Goal: Task Accomplishment & Management: Complete application form

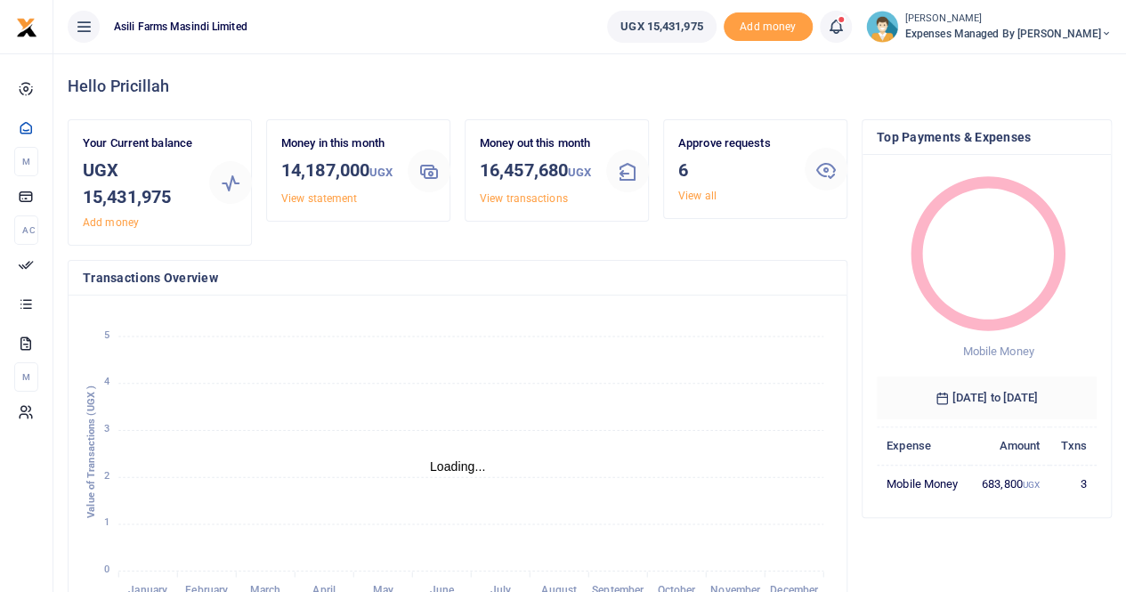
scroll to position [14, 14]
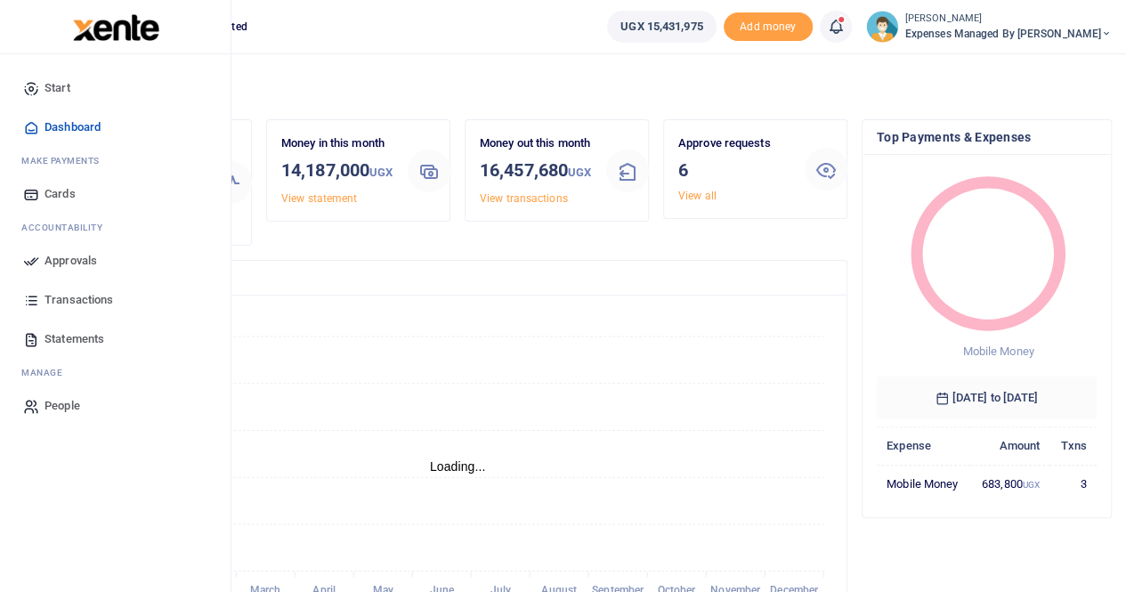
click at [60, 255] on span "Approvals" at bounding box center [71, 261] width 53 height 18
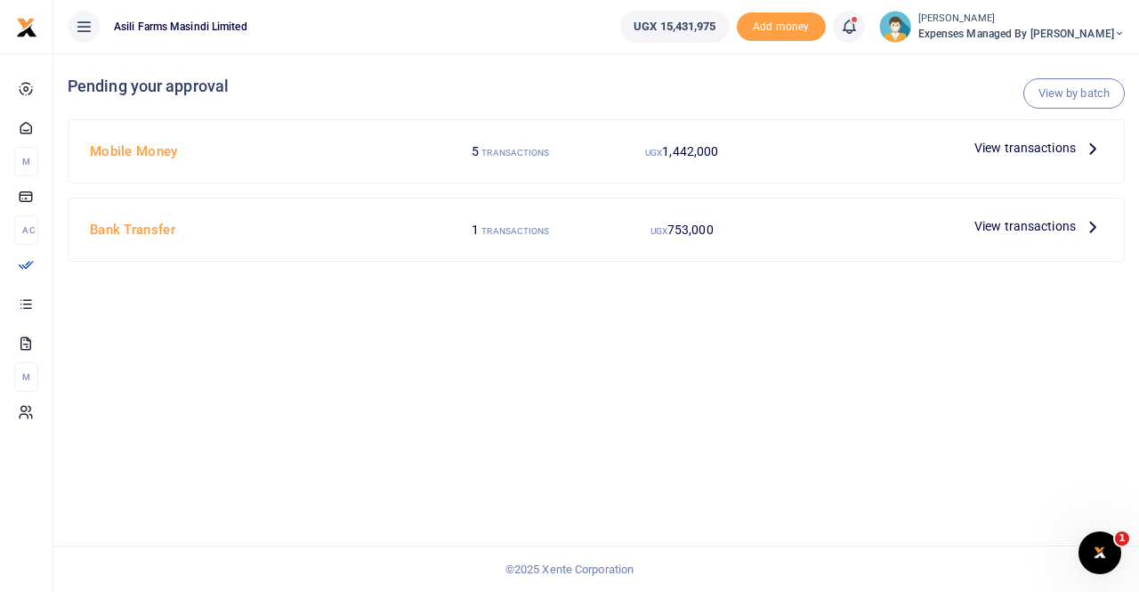
click at [1087, 142] on icon at bounding box center [1093, 148] width 20 height 20
click at [1084, 144] on icon at bounding box center [1093, 148] width 20 height 20
click at [1091, 144] on icon at bounding box center [1093, 148] width 20 height 20
click at [1024, 147] on span "View transactions" at bounding box center [1025, 148] width 101 height 20
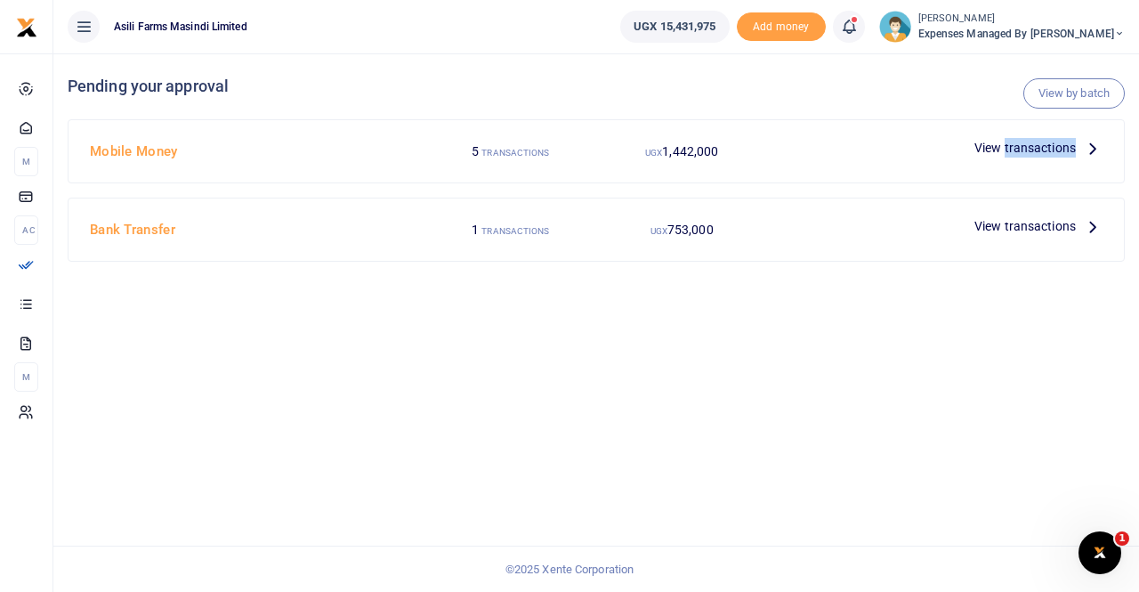
click at [1024, 147] on span "View transactions" at bounding box center [1025, 148] width 101 height 20
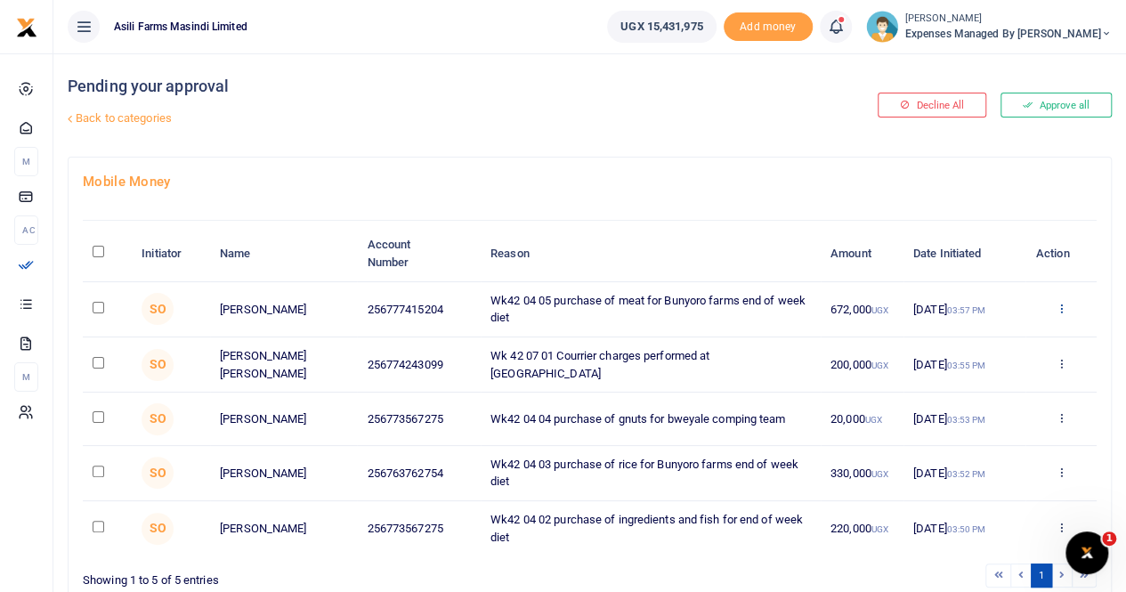
click at [1060, 304] on icon at bounding box center [1061, 308] width 12 height 12
click at [972, 407] on link "Details" at bounding box center [995, 416] width 141 height 25
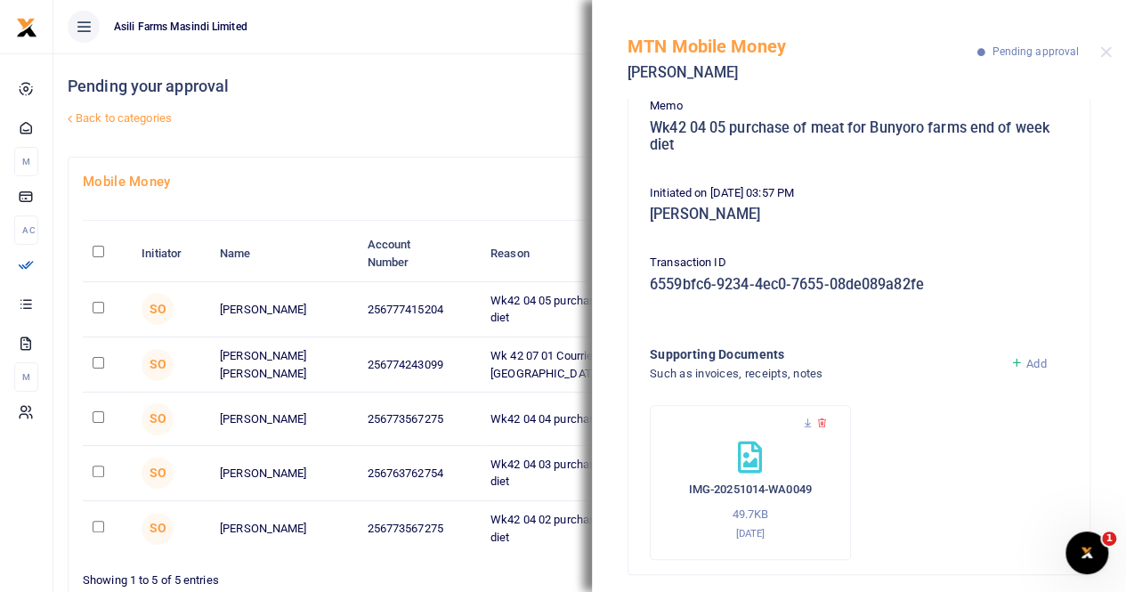
scroll to position [176, 0]
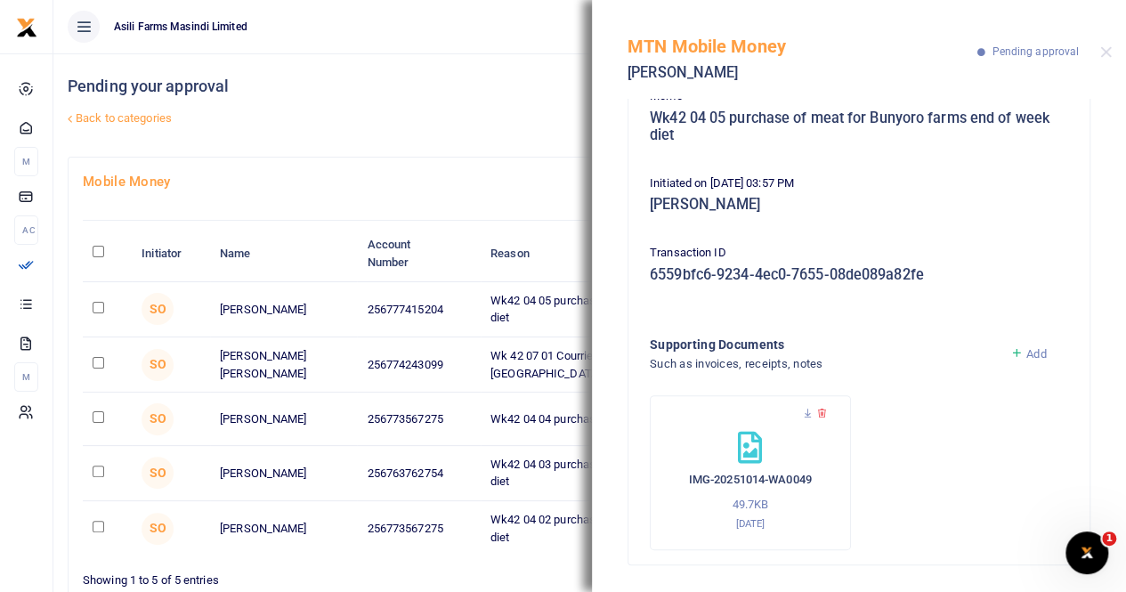
click at [1110, 60] on div "MTN Mobile Money Mathias Salvador Senoga Pending approval" at bounding box center [859, 49] width 534 height 99
click at [1103, 51] on button "Close" at bounding box center [1106, 52] width 12 height 12
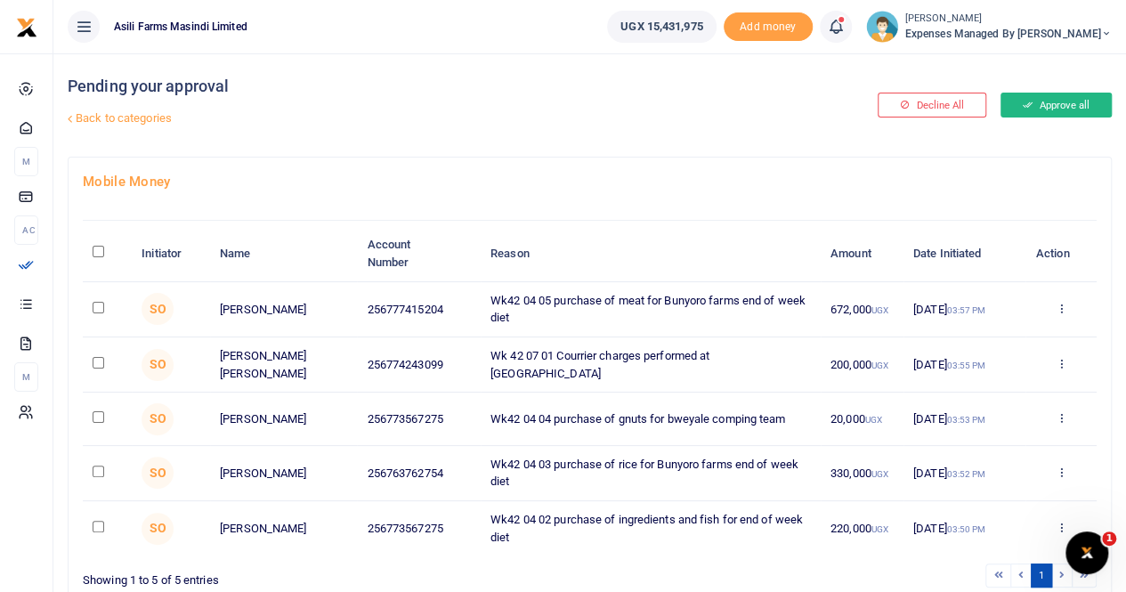
click at [1041, 97] on button "Approve all" at bounding box center [1055, 105] width 111 height 25
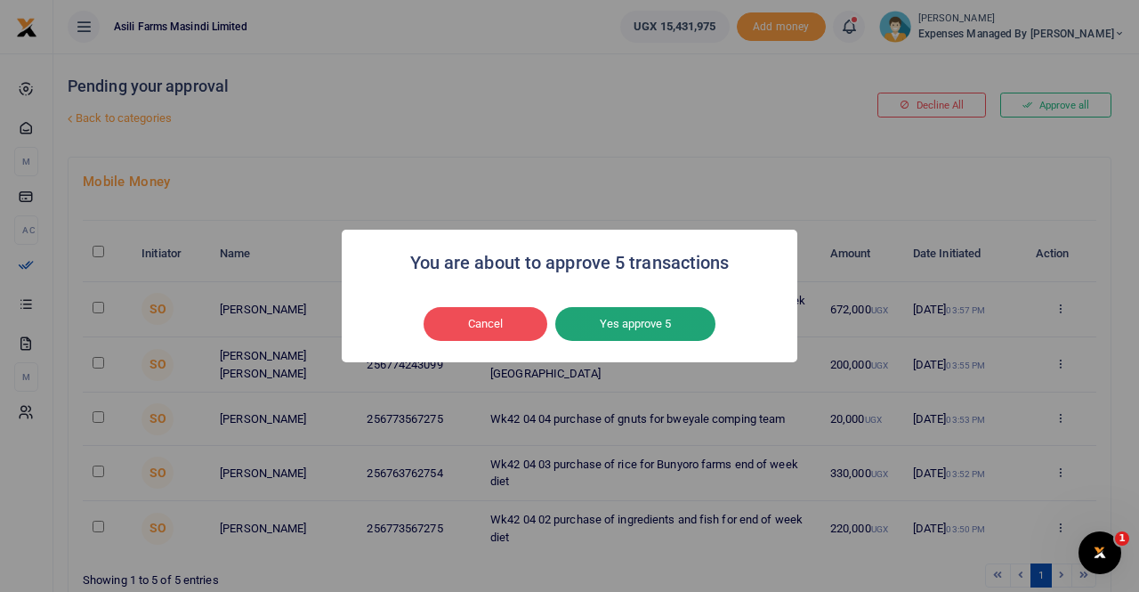
click at [606, 323] on button "Yes approve 5" at bounding box center [635, 324] width 160 height 34
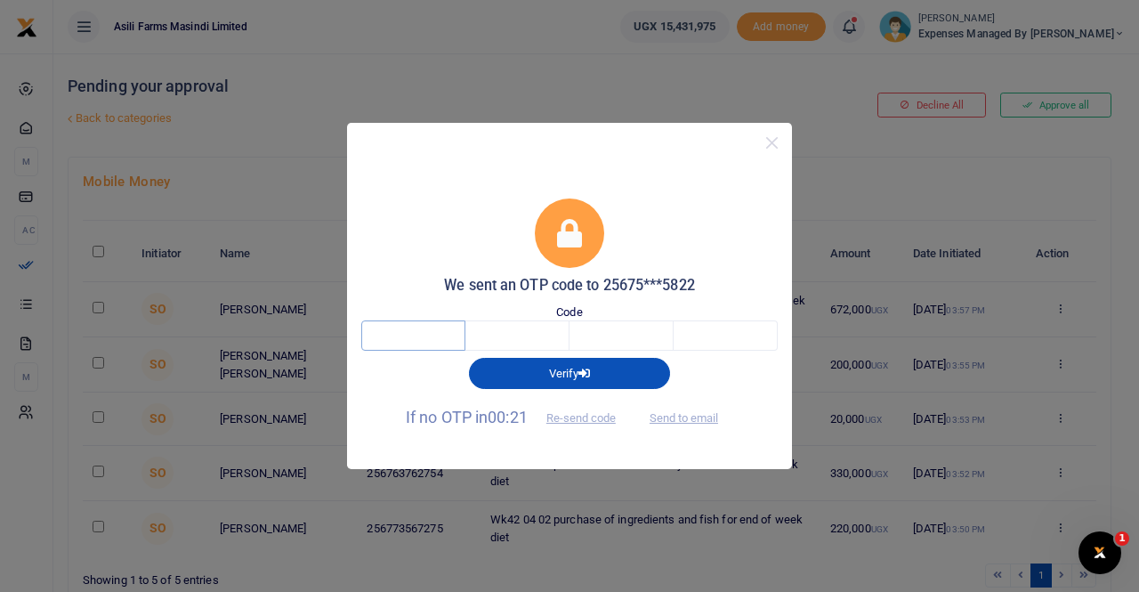
click at [404, 344] on input "text" at bounding box center [413, 335] width 104 height 30
click at [385, 339] on input "text" at bounding box center [413, 335] width 104 height 30
type input "9"
type input "8"
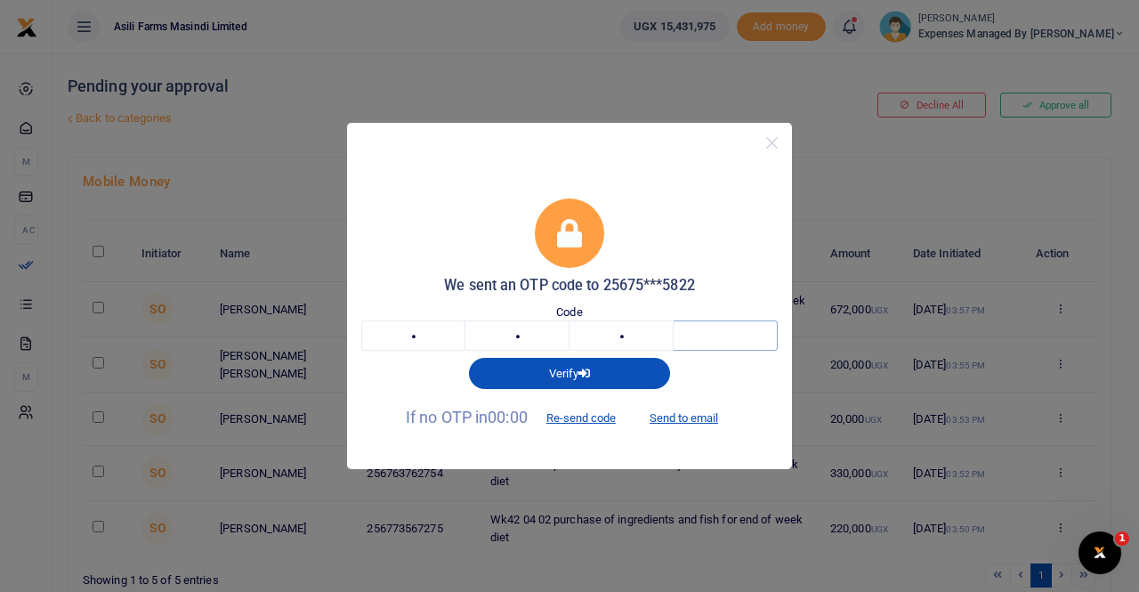
type input "0"
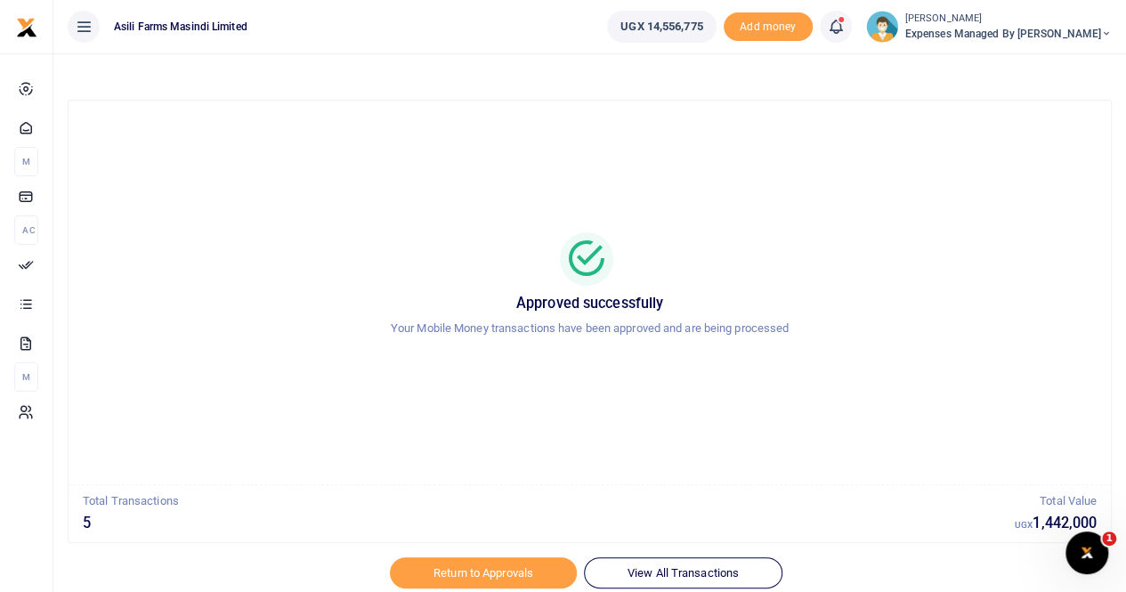
click at [464, 572] on div at bounding box center [564, 581] width 312 height 21
click at [535, 572] on div at bounding box center [564, 581] width 312 height 21
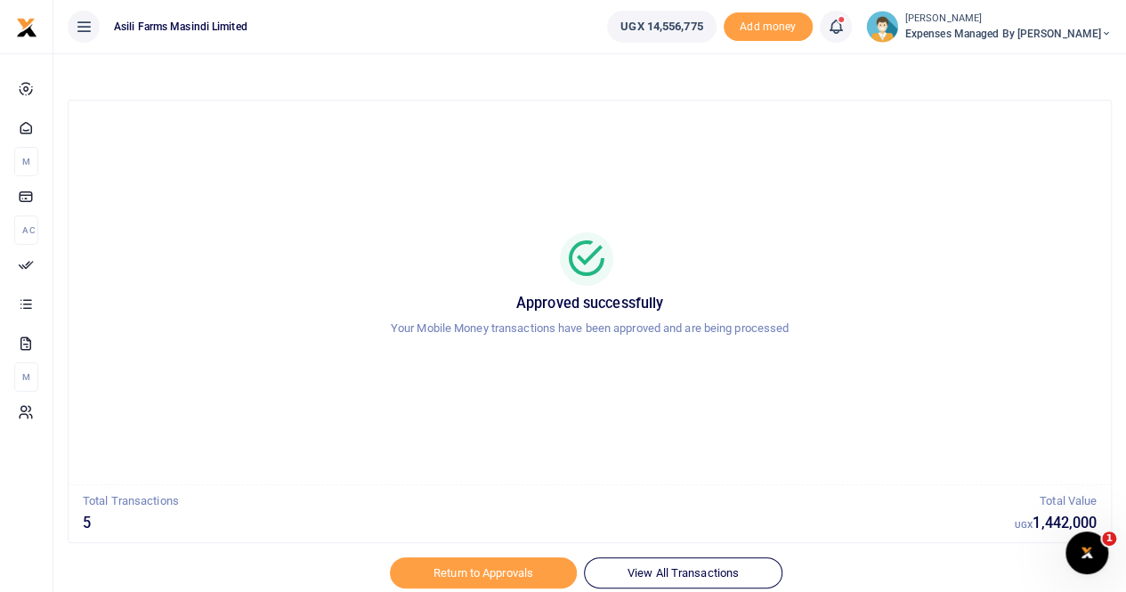
click at [535, 572] on div at bounding box center [564, 581] width 312 height 21
click at [474, 569] on link "Return to Approvals" at bounding box center [483, 572] width 187 height 30
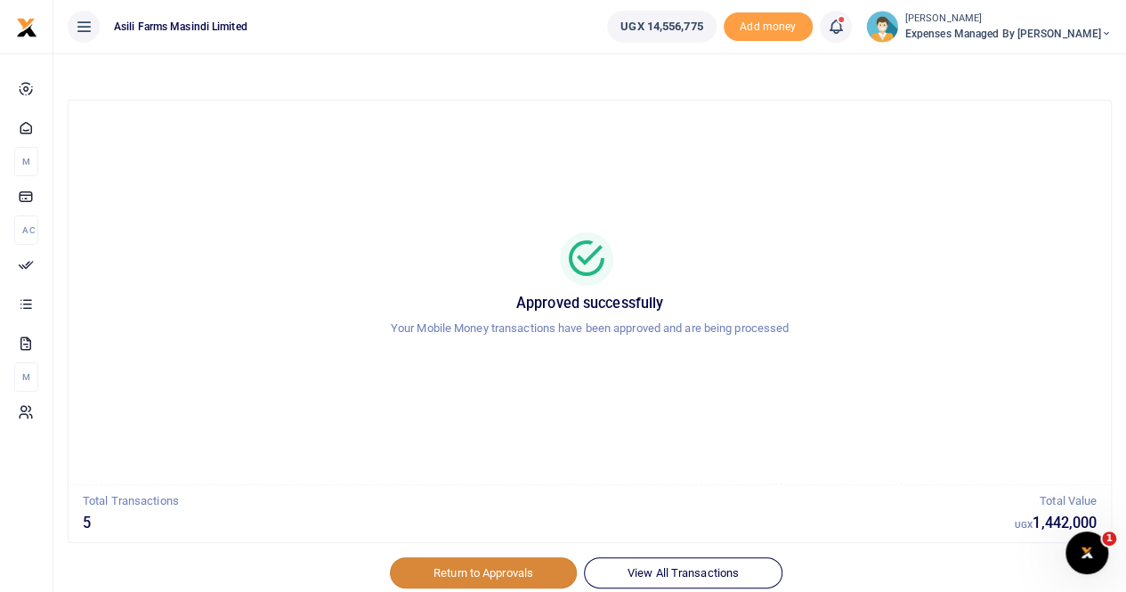
click at [474, 569] on link "Return to Approvals" at bounding box center [483, 572] width 187 height 30
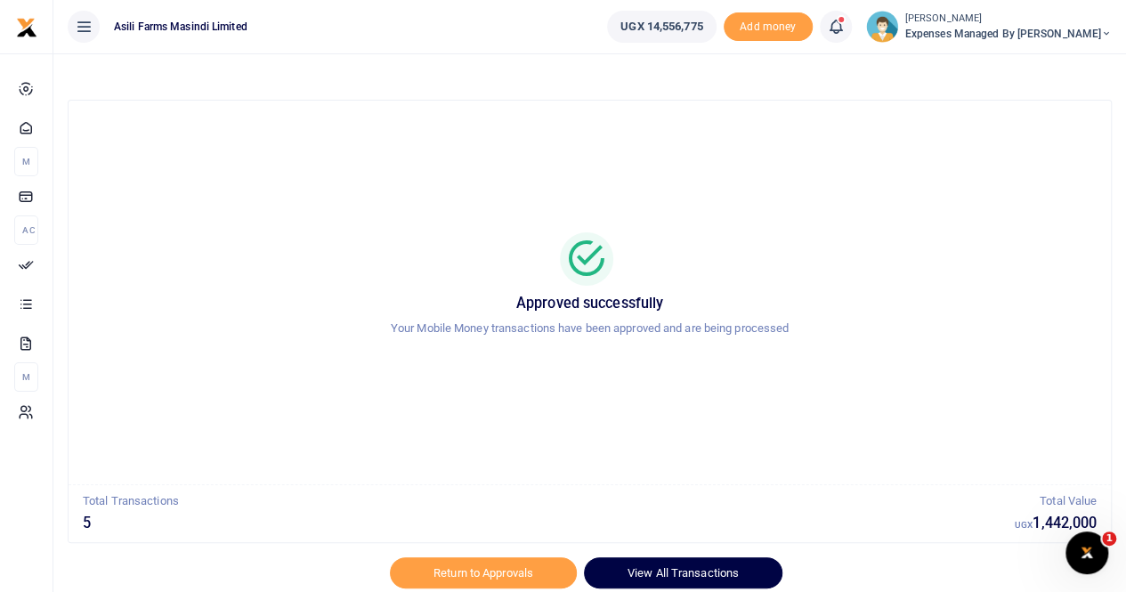
click at [707, 561] on link "View All Transactions" at bounding box center [683, 572] width 198 height 30
click at [709, 572] on button "Close" at bounding box center [702, 581] width 19 height 19
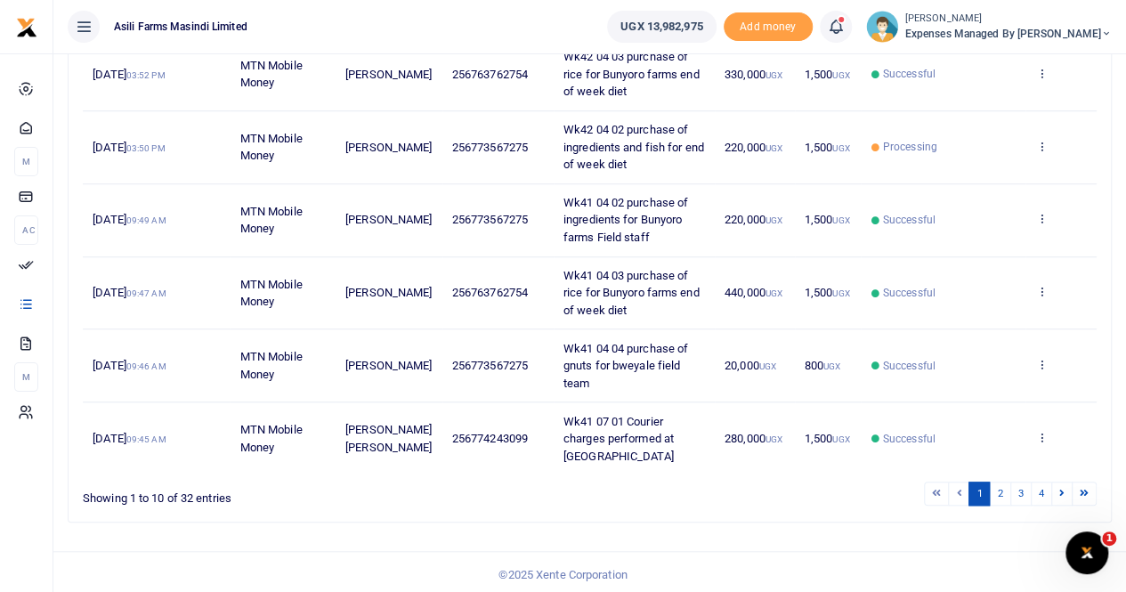
scroll to position [550, 0]
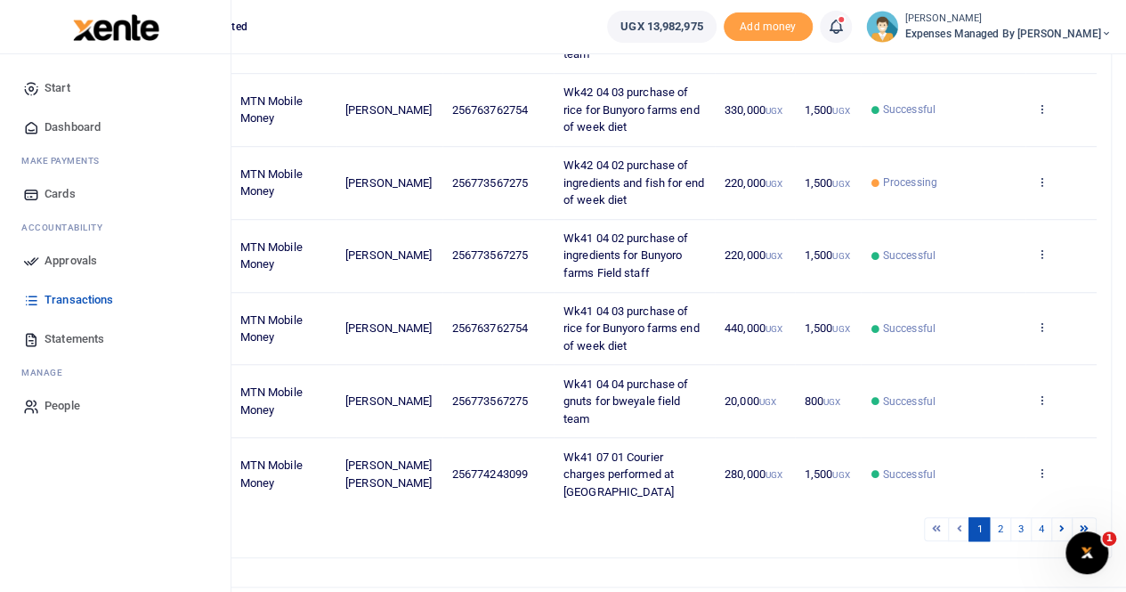
click at [16, 138] on link "Dashboard" at bounding box center [115, 127] width 202 height 39
click at [61, 260] on span "Approvals" at bounding box center [71, 261] width 53 height 18
click at [36, 260] on icon at bounding box center [31, 261] width 16 height 16
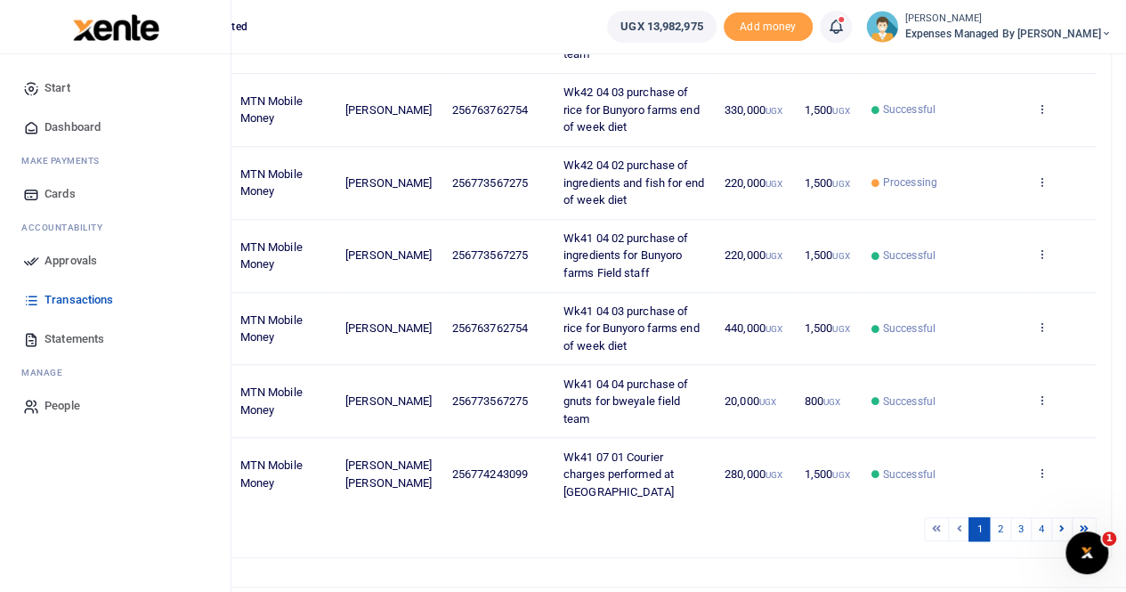
click at [43, 255] on link "Approvals" at bounding box center [115, 260] width 202 height 39
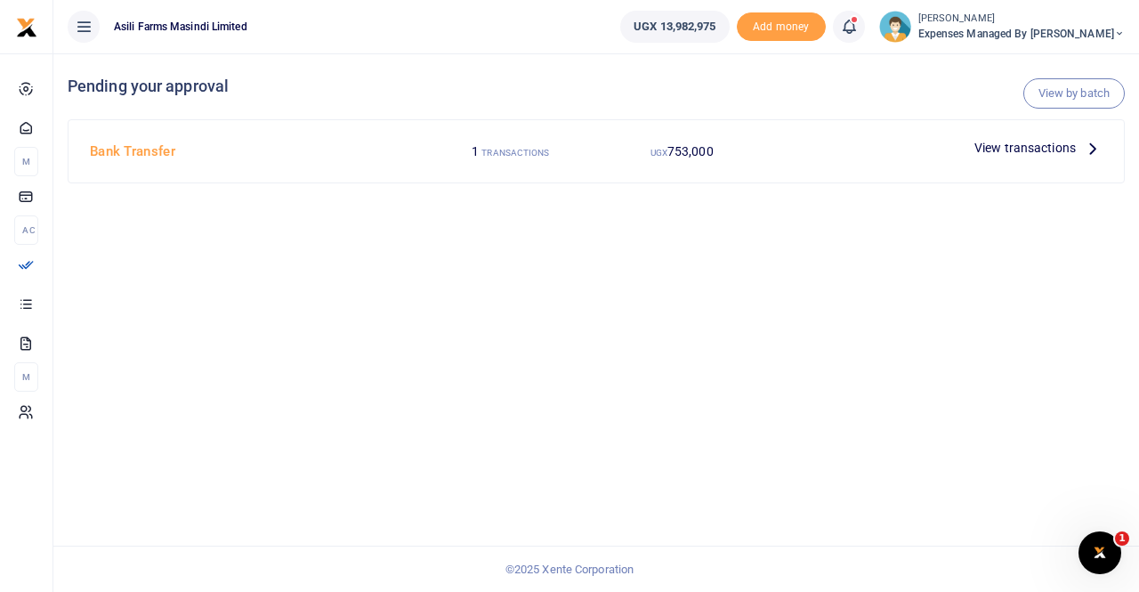
click at [1061, 142] on span "View transactions" at bounding box center [1025, 148] width 101 height 20
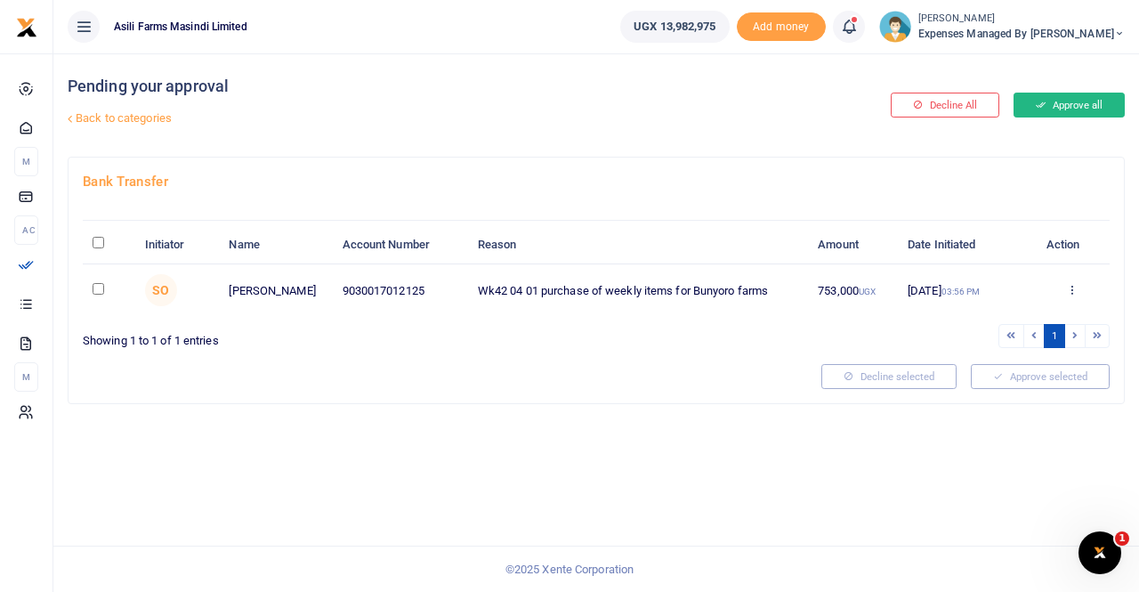
click at [1071, 100] on button "Approve all" at bounding box center [1069, 105] width 111 height 25
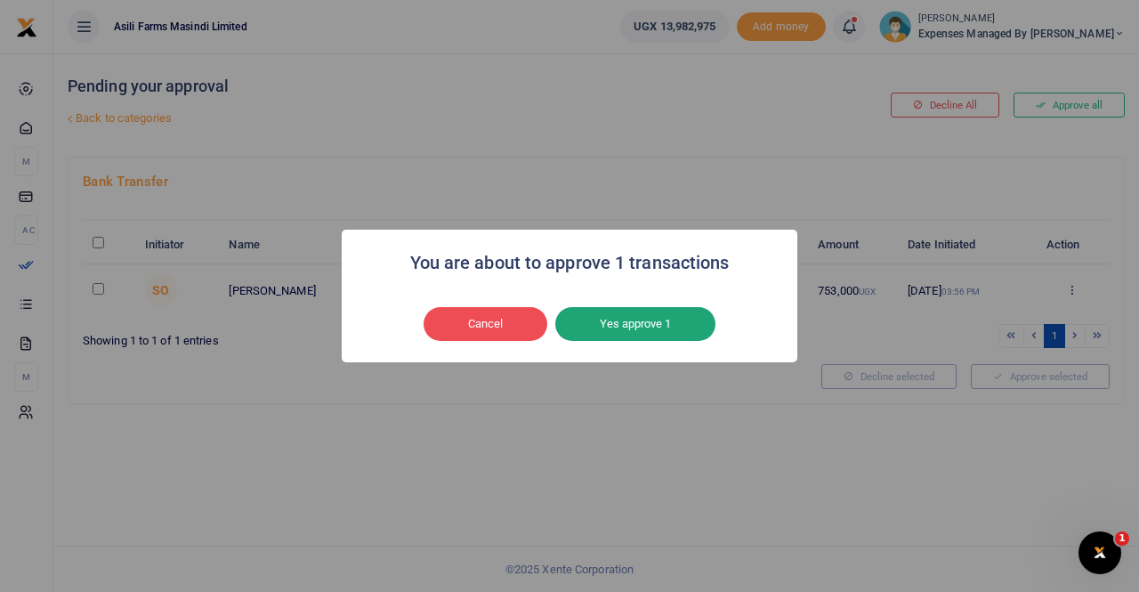
click at [612, 328] on button "Yes approve 1" at bounding box center [635, 324] width 160 height 34
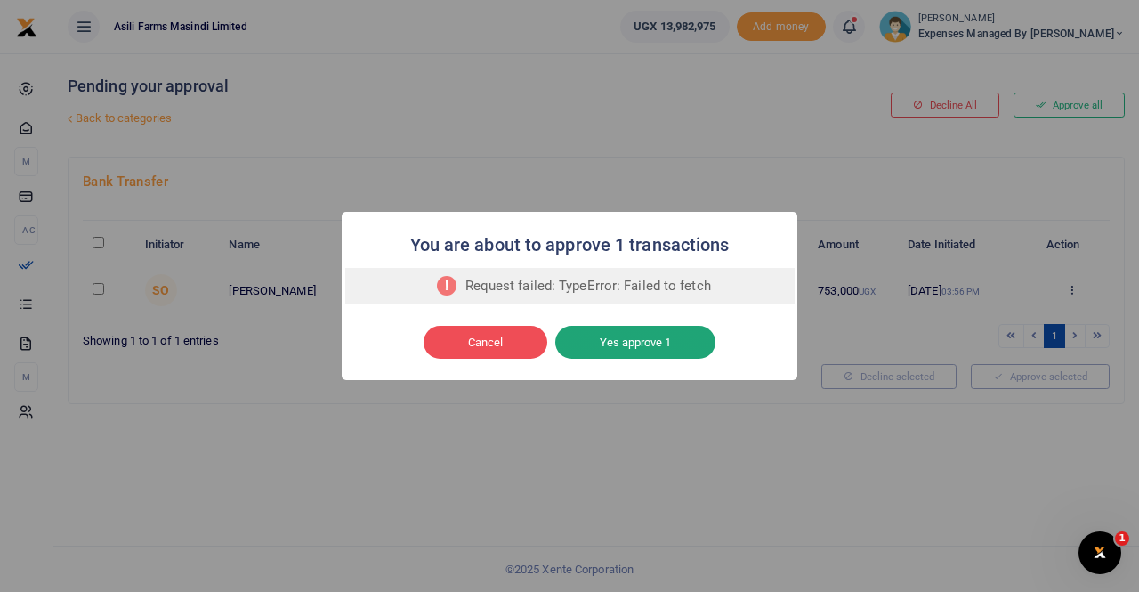
click at [614, 328] on button "Yes approve 1" at bounding box center [635, 343] width 160 height 34
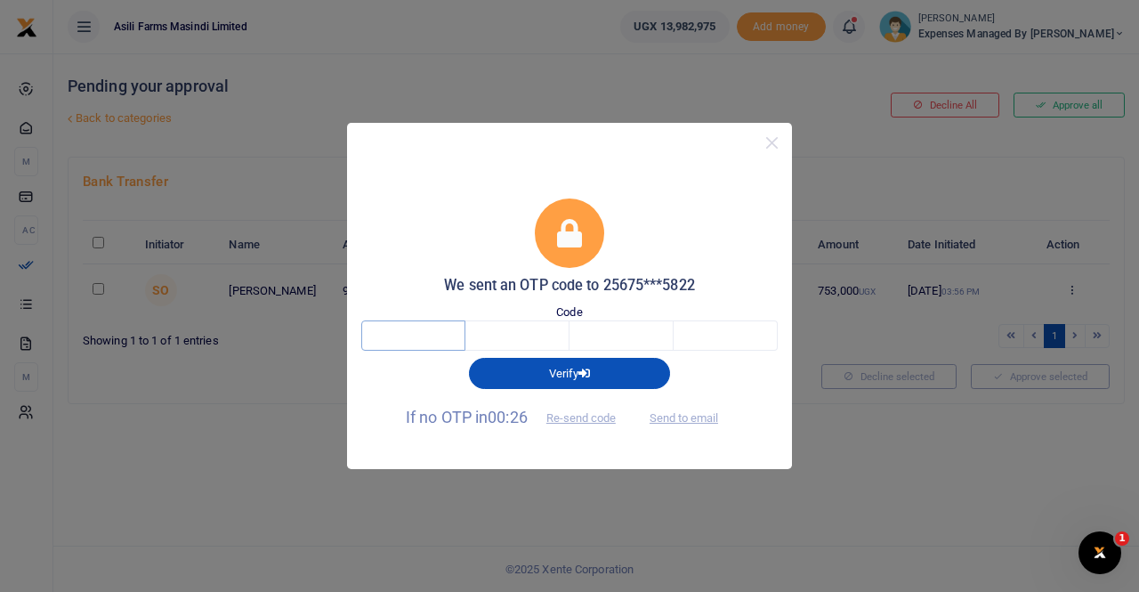
click at [433, 343] on input "text" at bounding box center [413, 335] width 104 height 30
type input "9"
type input "5"
type input "3"
type input "7"
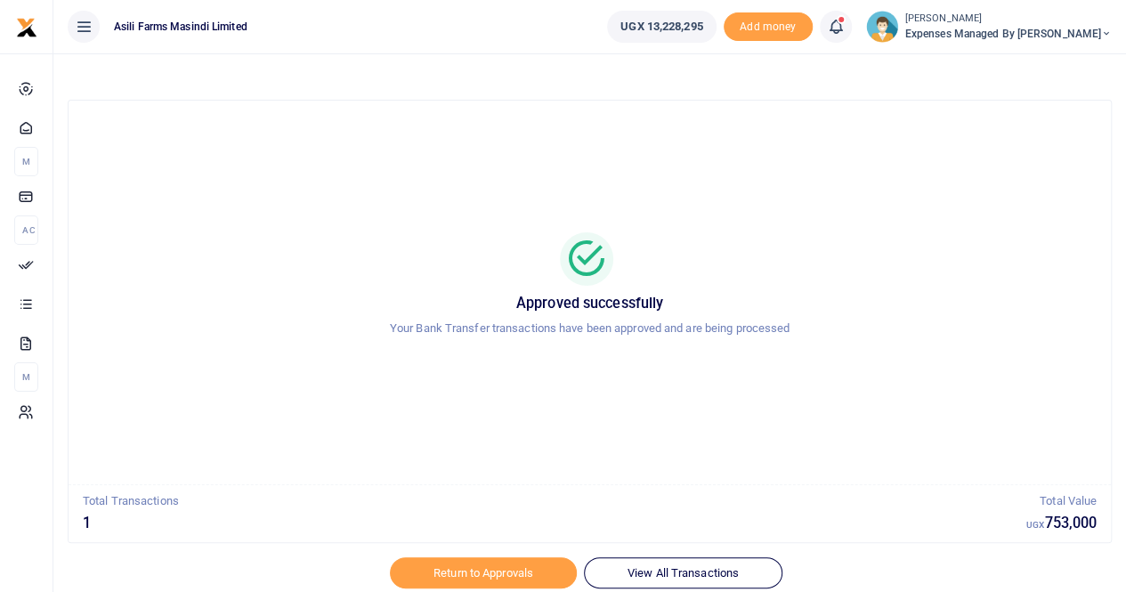
click at [534, 571] on div at bounding box center [564, 581] width 312 height 21
click at [516, 578] on div at bounding box center [564, 581] width 312 height 21
click at [466, 575] on div at bounding box center [564, 581] width 312 height 21
click at [412, 563] on link "Return to Approvals" at bounding box center [483, 572] width 187 height 30
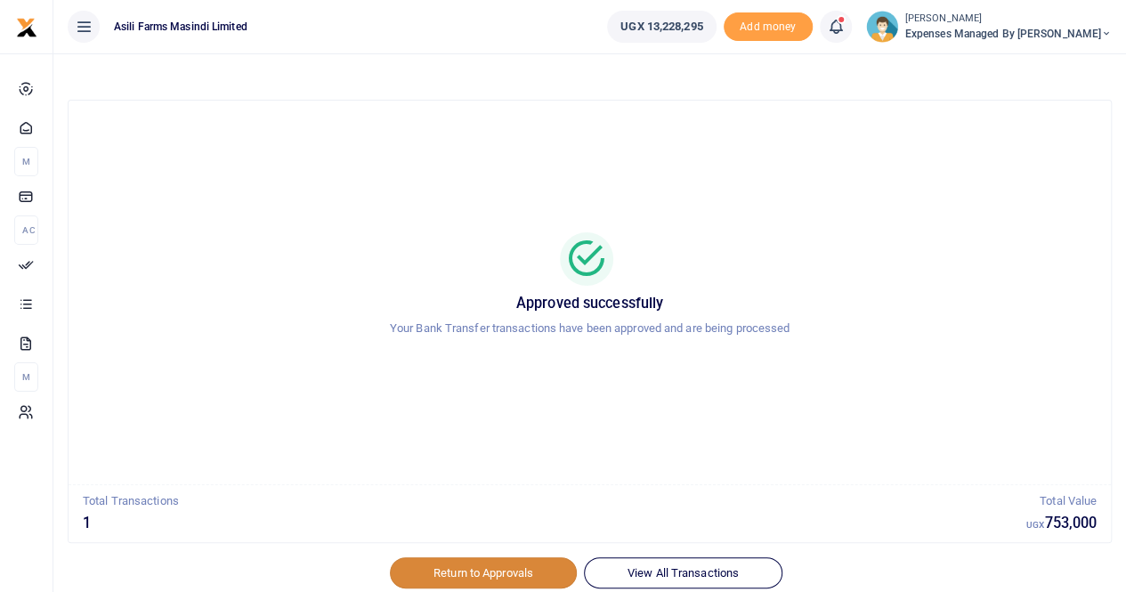
click at [412, 563] on link "Return to Approvals" at bounding box center [483, 572] width 187 height 30
